Goal: Information Seeking & Learning: Learn about a topic

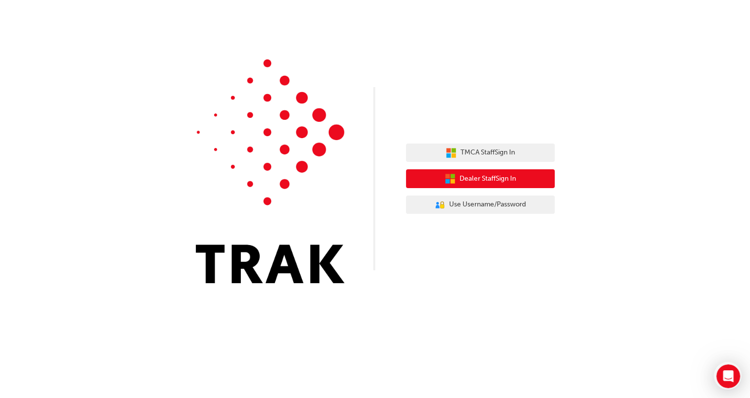
click at [523, 185] on button "Dealer Staff Sign In" at bounding box center [480, 178] width 149 height 19
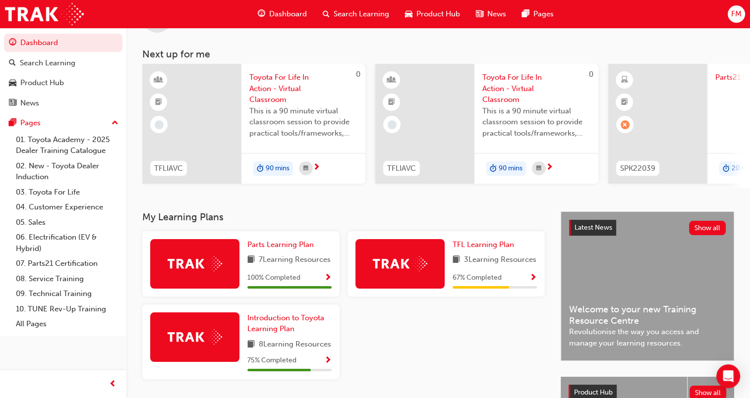
scroll to position [99, 0]
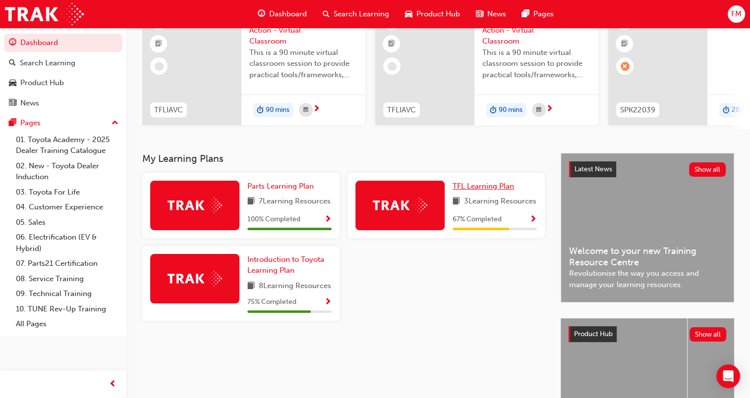
click at [486, 192] on link "TFL Learning Plan" at bounding box center [484, 186] width 65 height 11
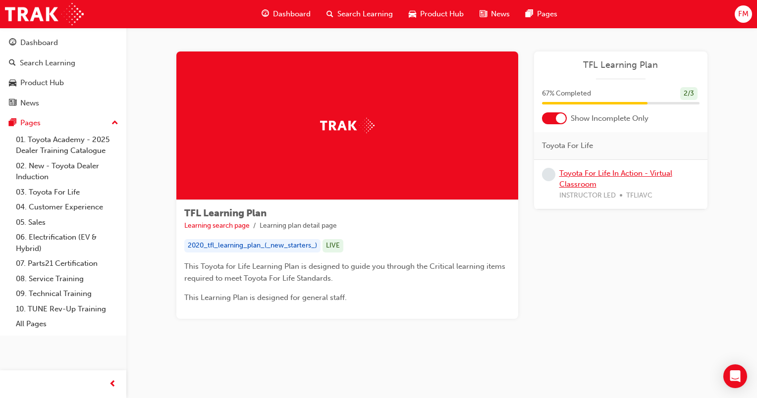
click at [575, 175] on link "Toyota For Life In Action - Virtual Classroom" at bounding box center [616, 179] width 113 height 20
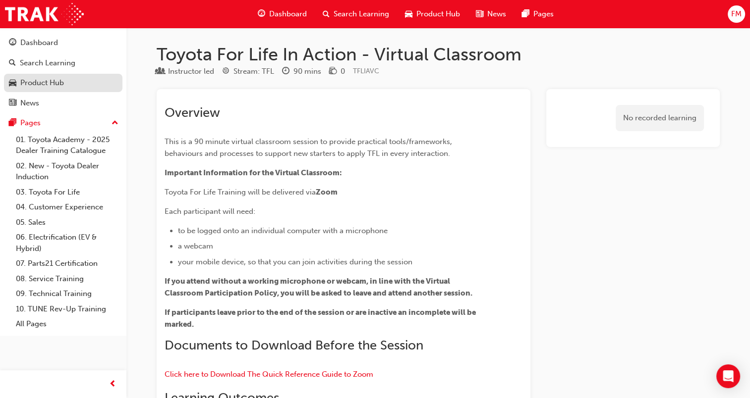
click at [48, 83] on div "Product Hub" at bounding box center [42, 82] width 44 height 11
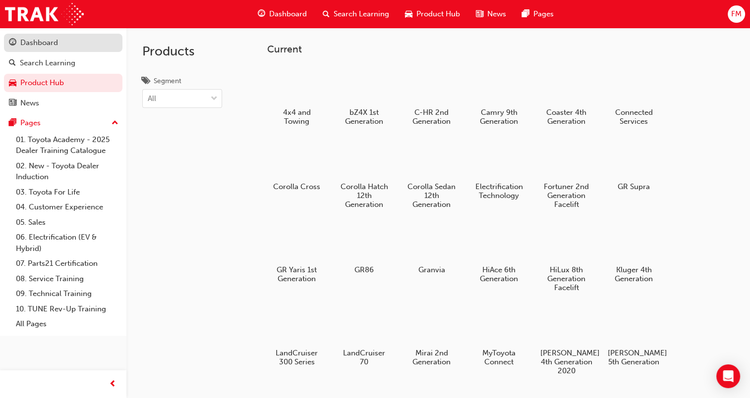
click at [48, 37] on div "Dashboard" at bounding box center [63, 43] width 109 height 12
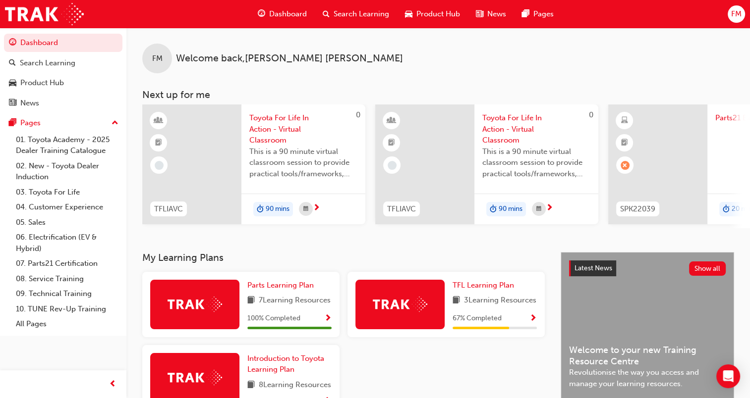
click at [458, 252] on div "FM Welcome back , Fiona McSweeney Next up for me 0 TFLIAVC Toyota For Life In A…" at bounding box center [437, 140] width 623 height 225
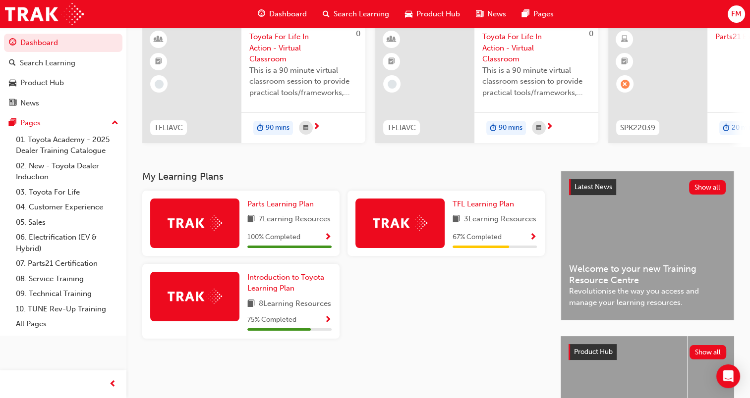
scroll to position [99, 0]
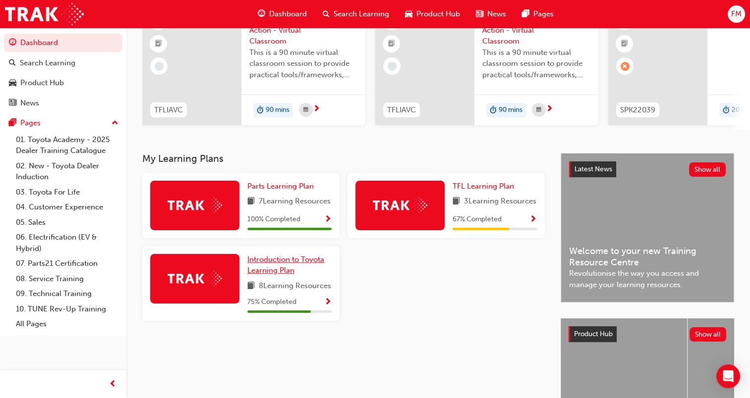
click at [283, 275] on span "Introduction to Toyota Learning Plan" at bounding box center [285, 265] width 77 height 20
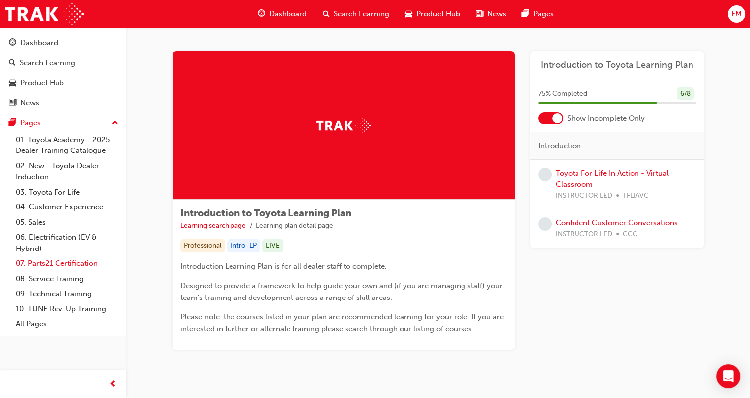
click at [70, 265] on link "07. Parts21 Certification" at bounding box center [67, 263] width 111 height 15
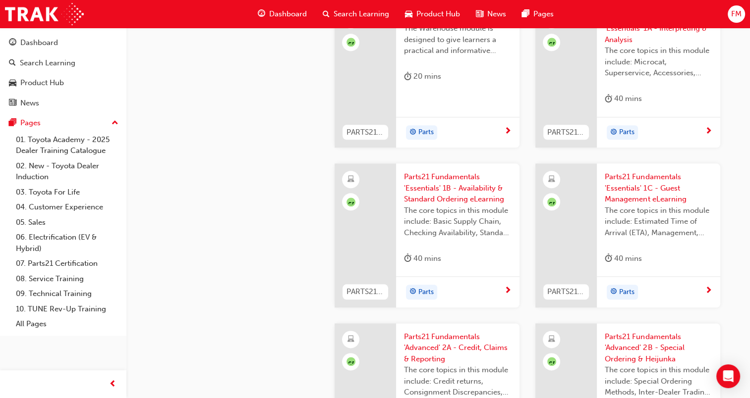
scroll to position [1090, 0]
click at [44, 41] on div "Dashboard" at bounding box center [39, 42] width 38 height 11
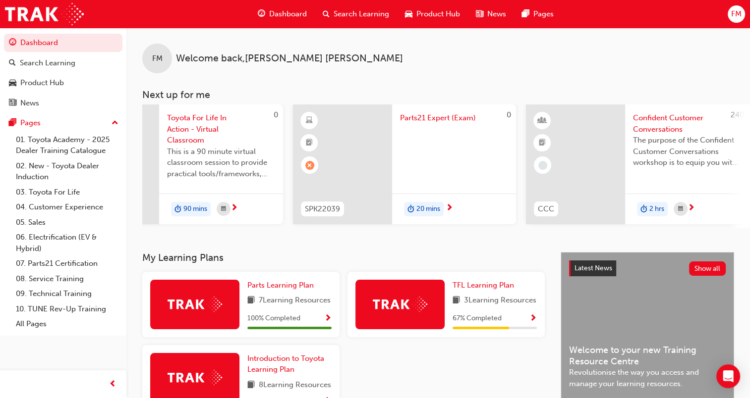
scroll to position [0, 322]
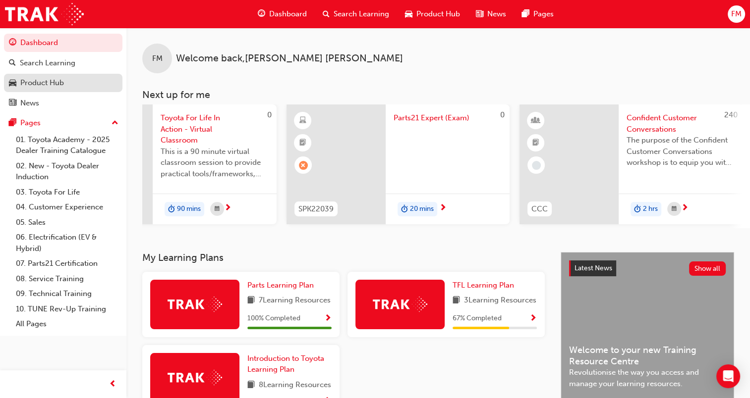
click at [44, 85] on div "Product Hub" at bounding box center [42, 82] width 44 height 11
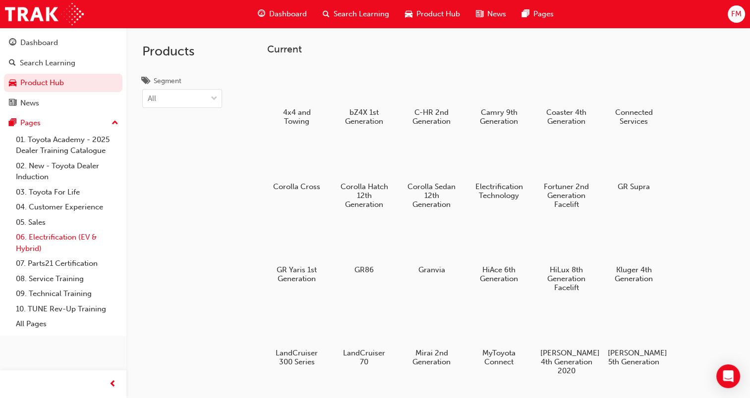
click at [57, 239] on link "06. Electrification (EV & Hybrid)" at bounding box center [67, 243] width 111 height 26
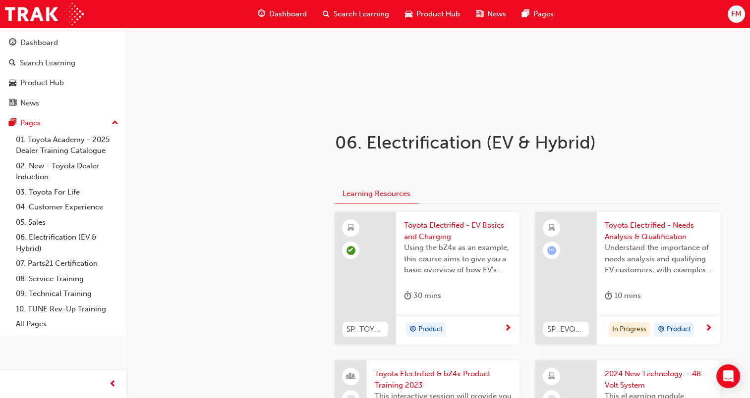
scroll to position [198, 0]
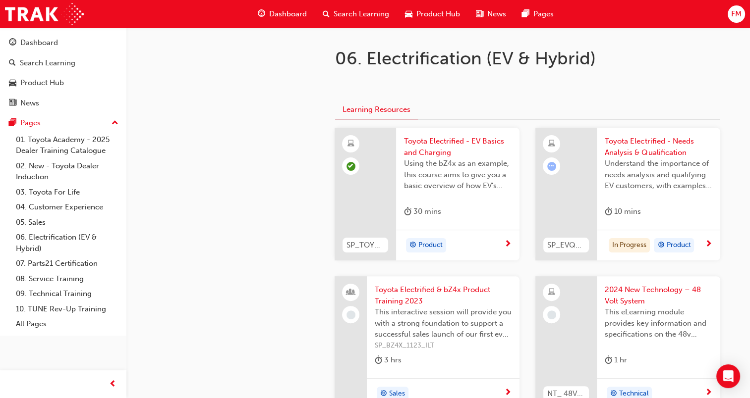
click at [648, 153] on span "Toyota Electrified - Needs Analysis & Qualification" at bounding box center [659, 147] width 108 height 22
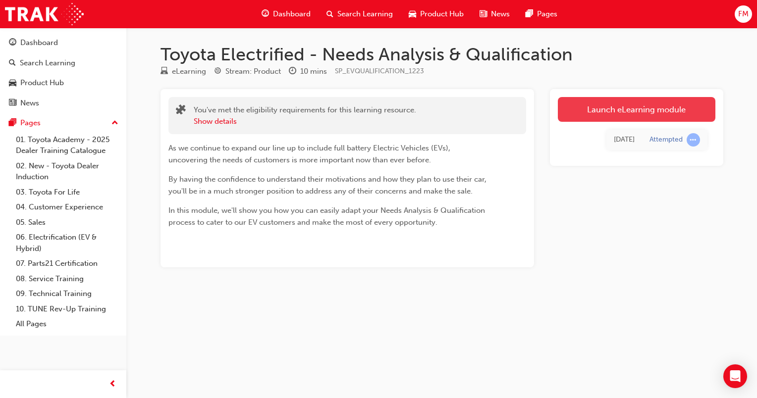
click at [637, 120] on link "Launch eLearning module" at bounding box center [637, 109] width 158 height 25
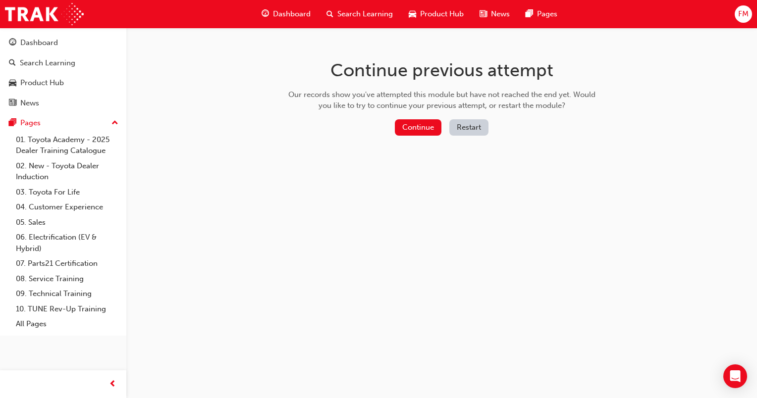
click at [474, 128] on button "Restart" at bounding box center [469, 127] width 39 height 16
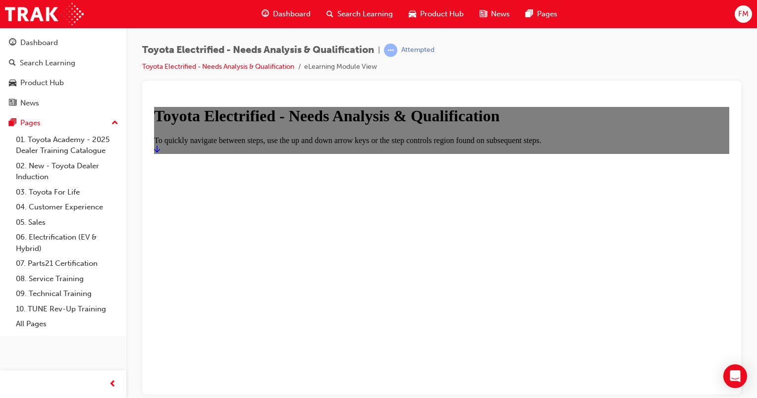
click at [160, 153] on icon "Start" at bounding box center [157, 149] width 6 height 8
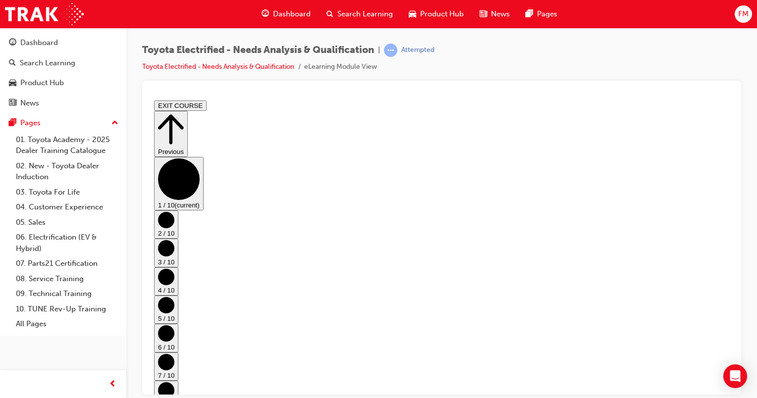
scroll to position [2, 0]
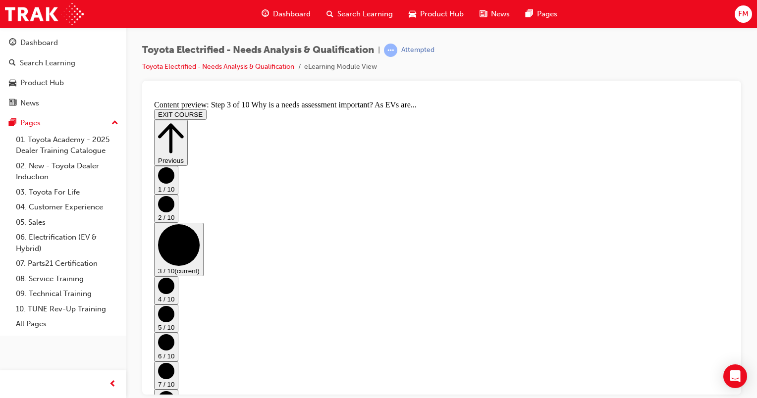
scroll to position [143, 0]
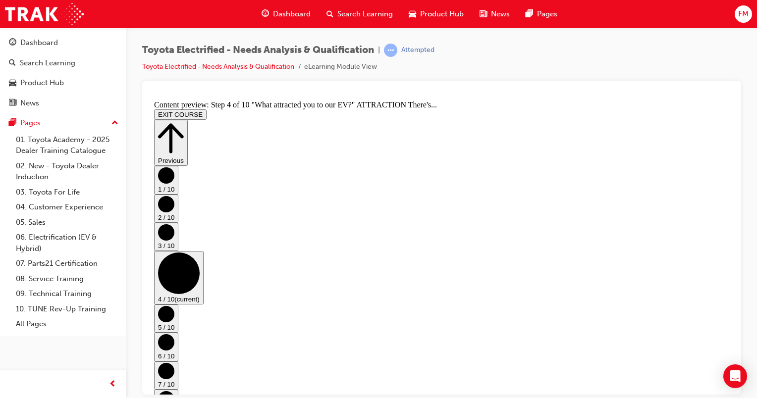
scroll to position [373, 0]
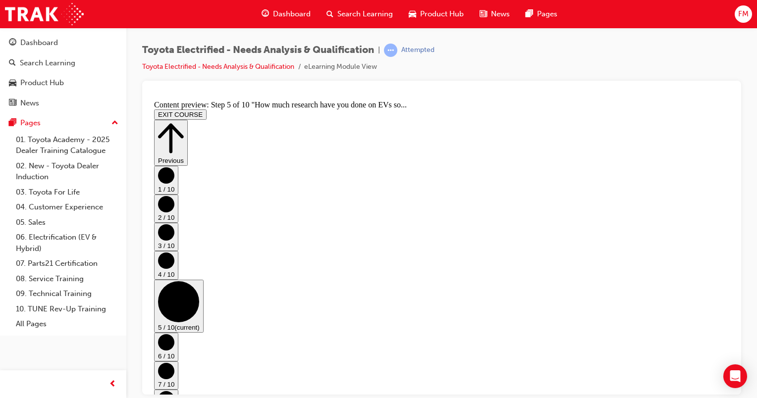
scroll to position [447, 0]
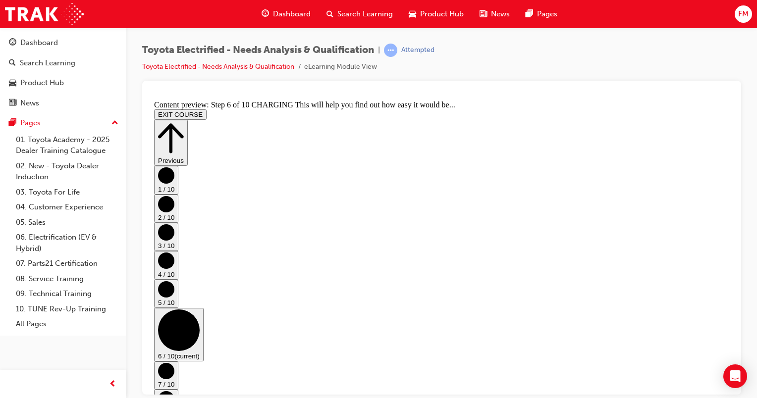
scroll to position [90, 0]
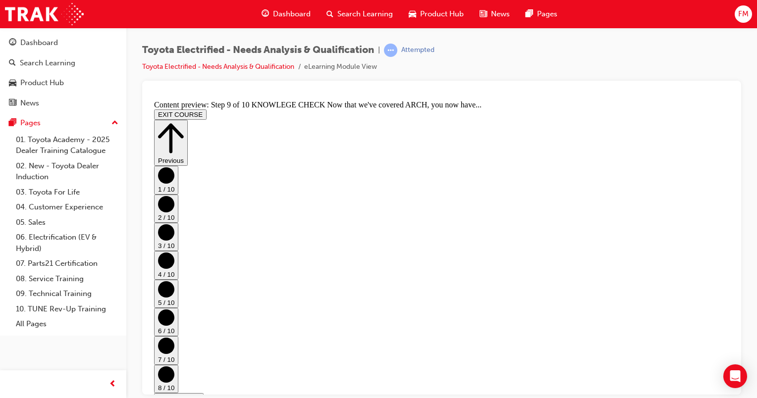
scroll to position [178, 0]
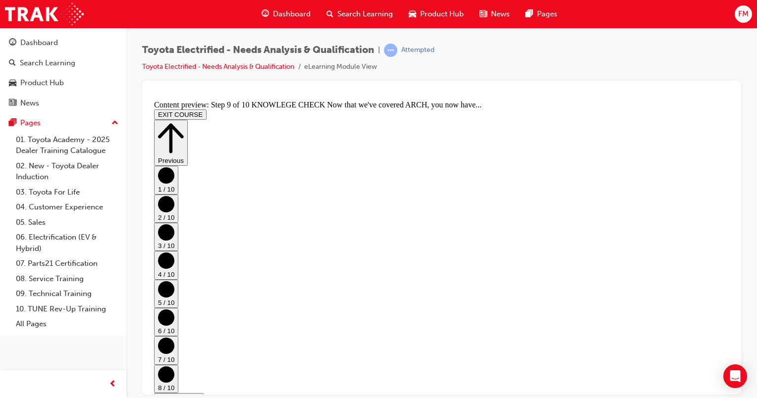
click at [207, 109] on button "EXIT COURSE" at bounding box center [180, 114] width 53 height 10
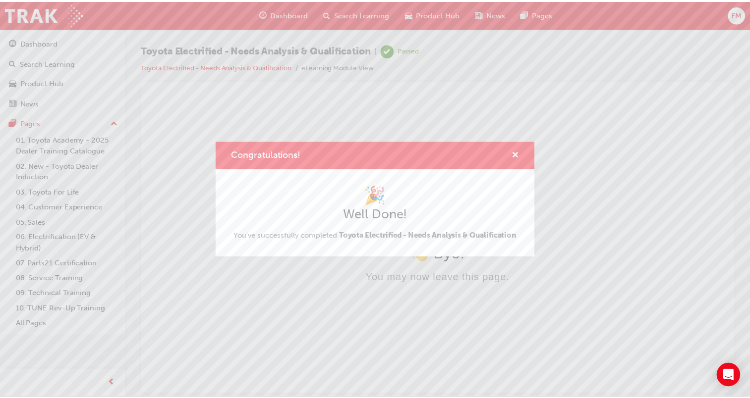
scroll to position [0, 0]
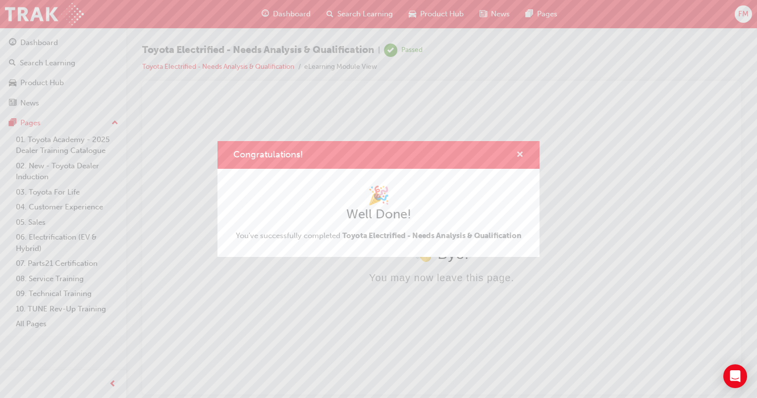
click at [522, 155] on span "cross-icon" at bounding box center [519, 155] width 7 height 9
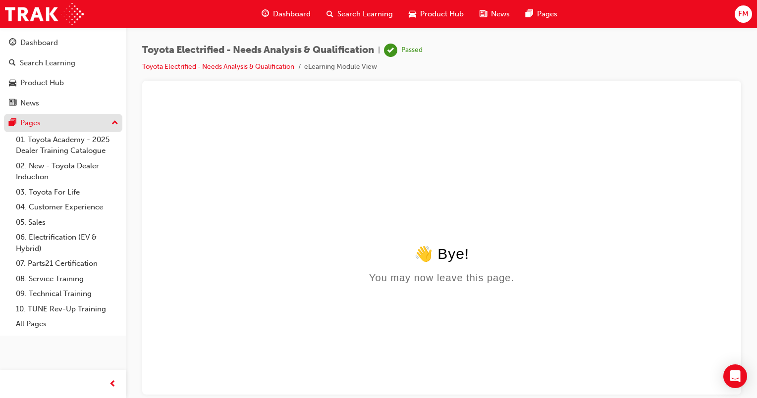
click at [39, 124] on div "Pages" at bounding box center [30, 122] width 20 height 11
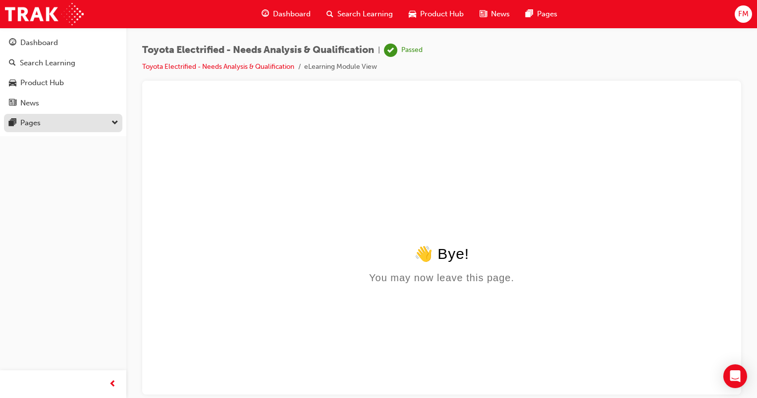
click at [79, 128] on div "Pages" at bounding box center [63, 123] width 109 height 12
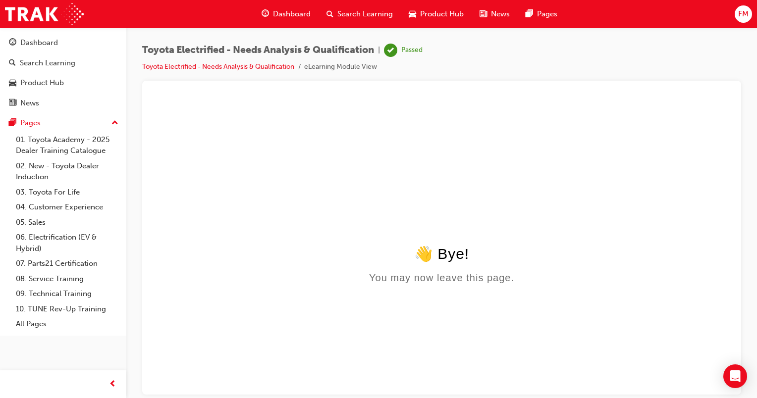
click at [296, 15] on span "Dashboard" at bounding box center [292, 13] width 38 height 11
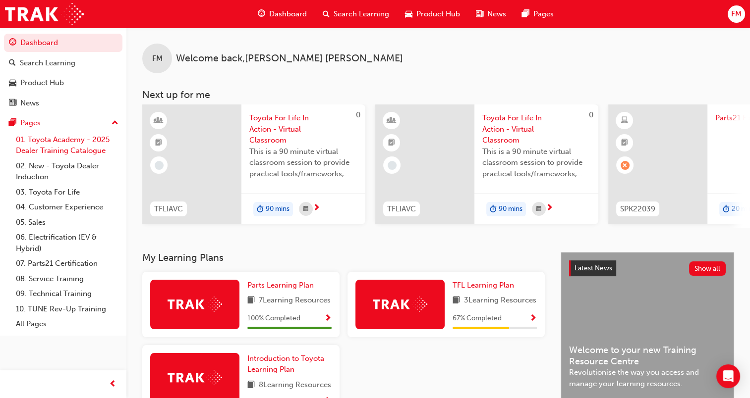
click at [67, 143] on link "01. Toyota Academy - 2025 Dealer Training Catalogue" at bounding box center [67, 145] width 111 height 26
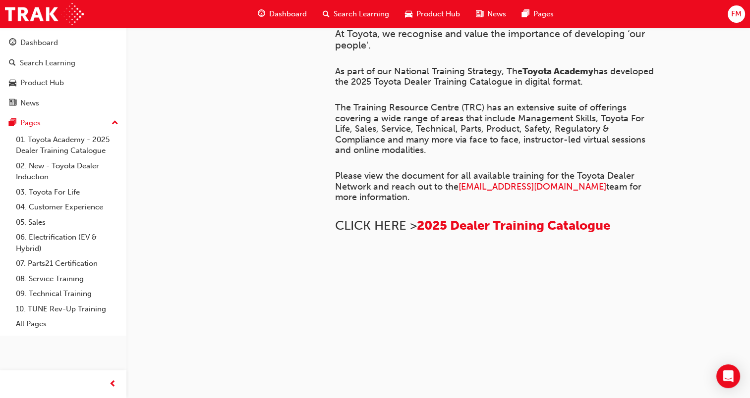
scroll to position [434, 0]
click at [520, 218] on span "2025 Dealer Training Catalogue" at bounding box center [513, 225] width 193 height 15
